Goal: Obtain resource: Download file/media

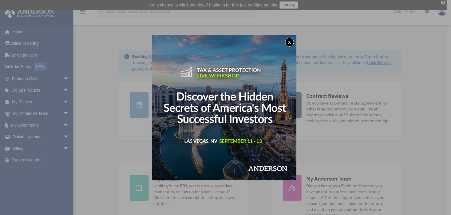
click at [290, 42] on button "x" at bounding box center [289, 42] width 9 height 9
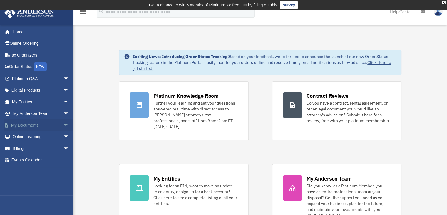
click at [63, 123] on span "arrow_drop_down" at bounding box center [69, 125] width 12 height 12
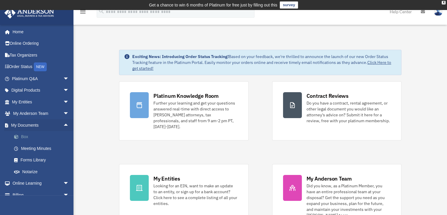
click at [25, 134] on link "Box" at bounding box center [43, 137] width 70 height 12
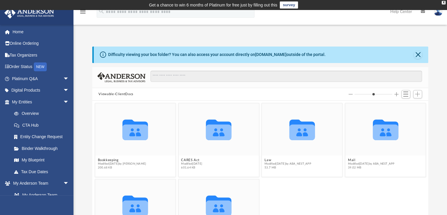
scroll to position [129, 332]
click at [419, 54] on button "Close" at bounding box center [418, 55] width 8 height 8
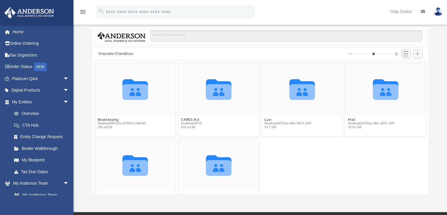
scroll to position [25, 0]
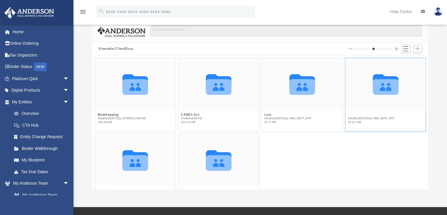
click at [348, 113] on button "Mail" at bounding box center [371, 115] width 47 height 4
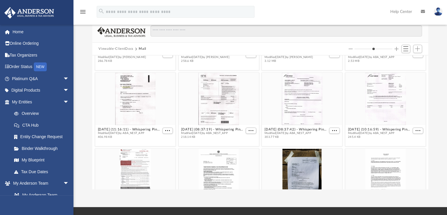
scroll to position [515, 0]
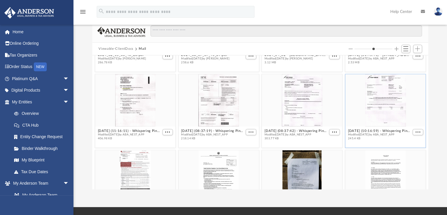
click at [390, 90] on div "grid" at bounding box center [385, 100] width 80 height 52
click at [415, 130] on span "More options" at bounding box center [417, 131] width 5 height 3
click at [412, 151] on li "Download" at bounding box center [406, 151] width 17 height 6
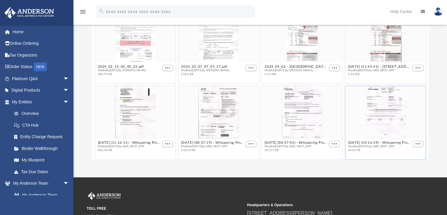
scroll to position [483, 0]
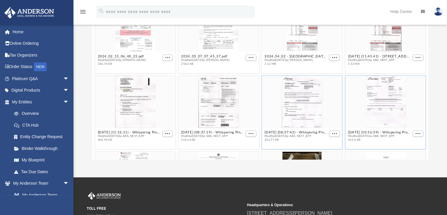
click at [307, 104] on div "grid" at bounding box center [302, 102] width 80 height 52
click at [332, 134] on span "More options" at bounding box center [334, 133] width 5 height 3
click at [323, 112] on li "Preview" at bounding box center [324, 112] width 17 height 6
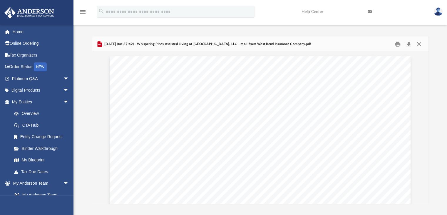
scroll to position [0, 0]
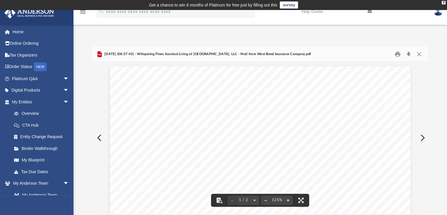
click at [421, 135] on button "Preview" at bounding box center [422, 137] width 13 height 16
